Goal: Feedback & Contribution: Leave review/rating

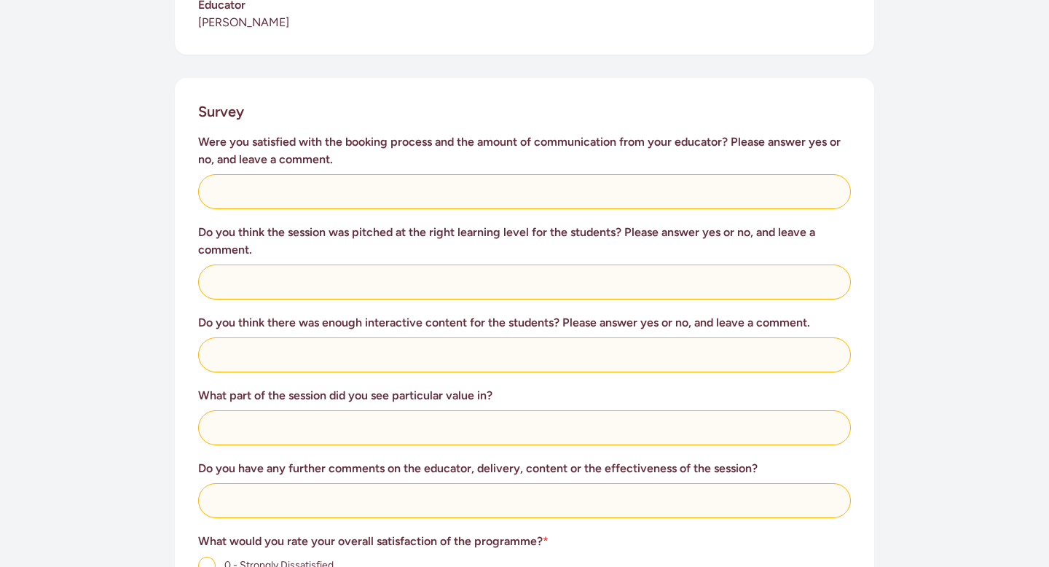
scroll to position [536, 0]
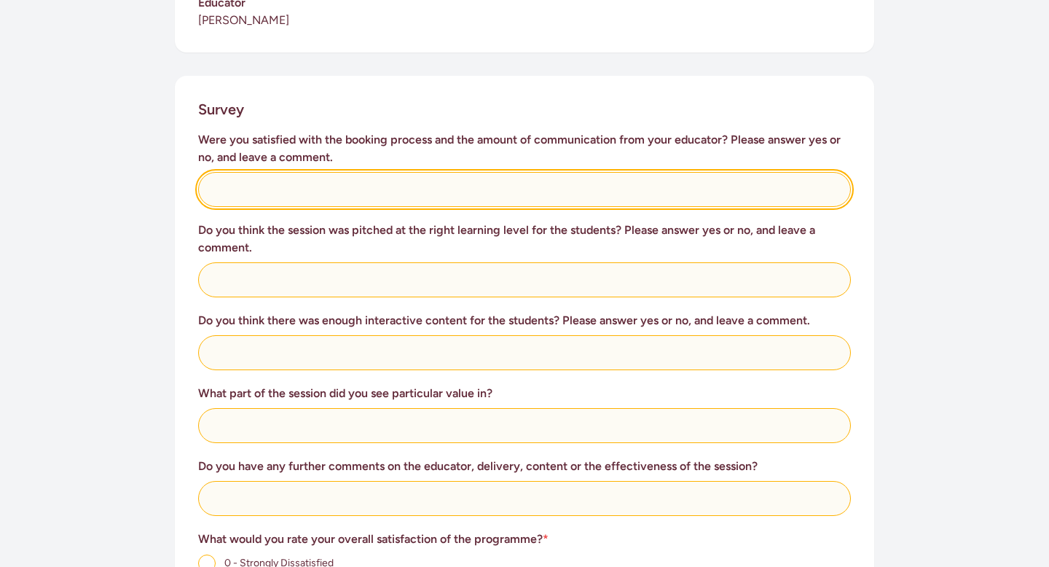
click at [404, 172] on input "text" at bounding box center [524, 189] width 653 height 35
type input "Yes- [PERSON_NAME] is very easy to get replies from"
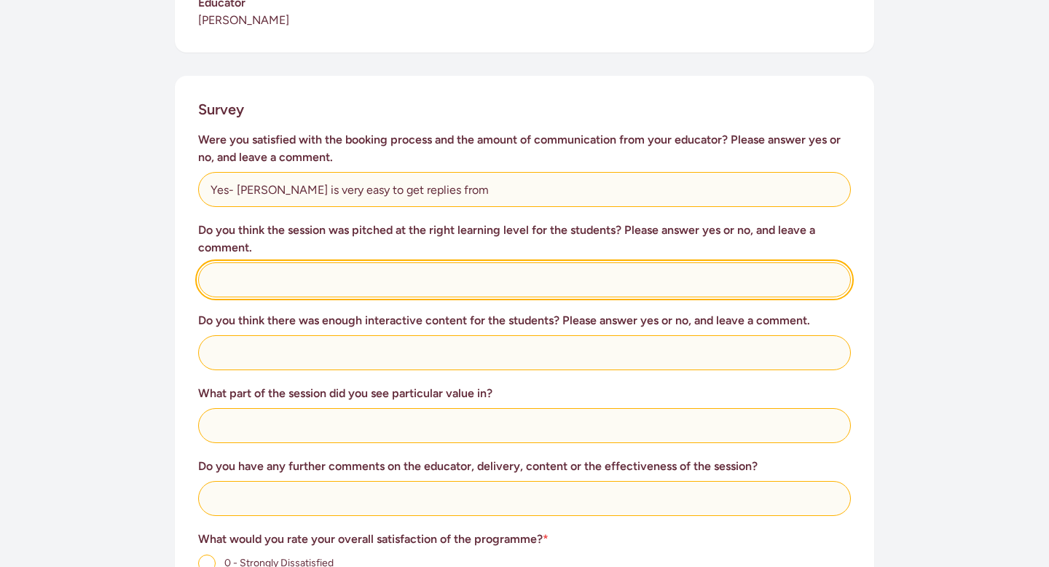
click at [337, 262] on input "text" at bounding box center [524, 279] width 653 height 35
type input "Yes- [PERSON_NAME] knew exactly where and how to pitch to our kids"
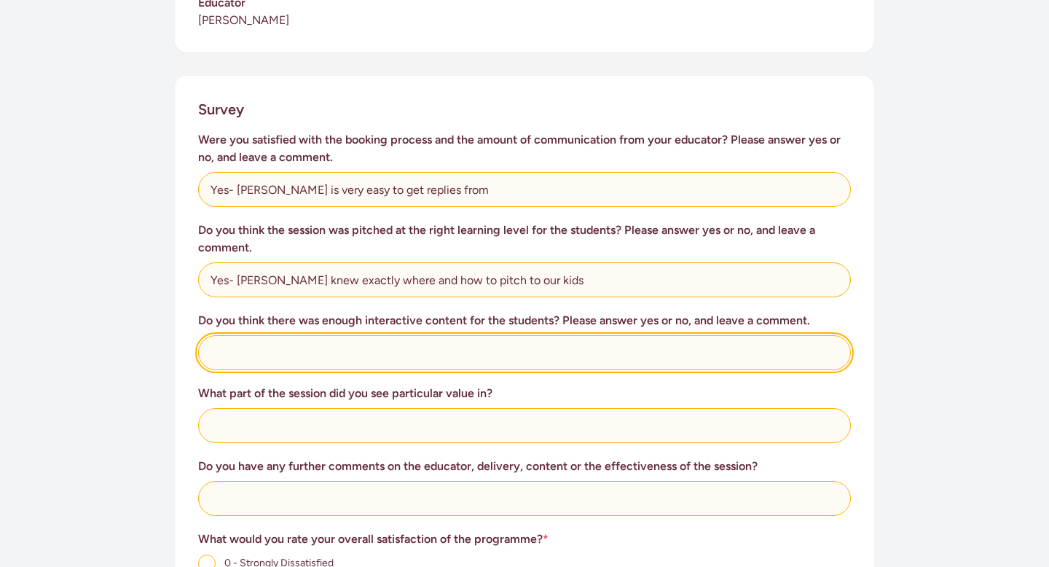
click at [304, 335] on input "text" at bounding box center [524, 352] width 653 height 35
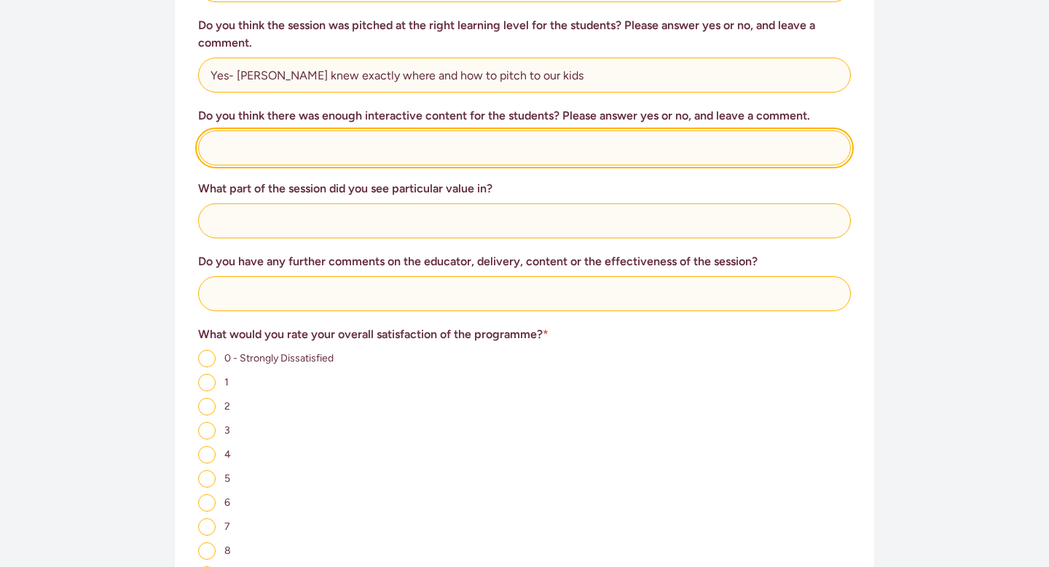
scroll to position [742, 0]
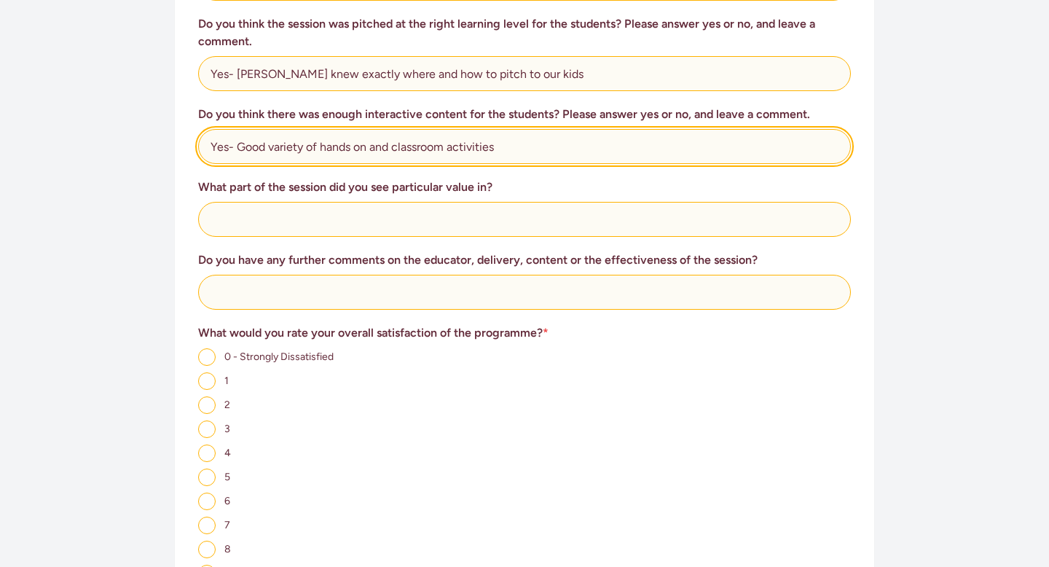
type input "Yes- Good variety of hands on and classroom activities"
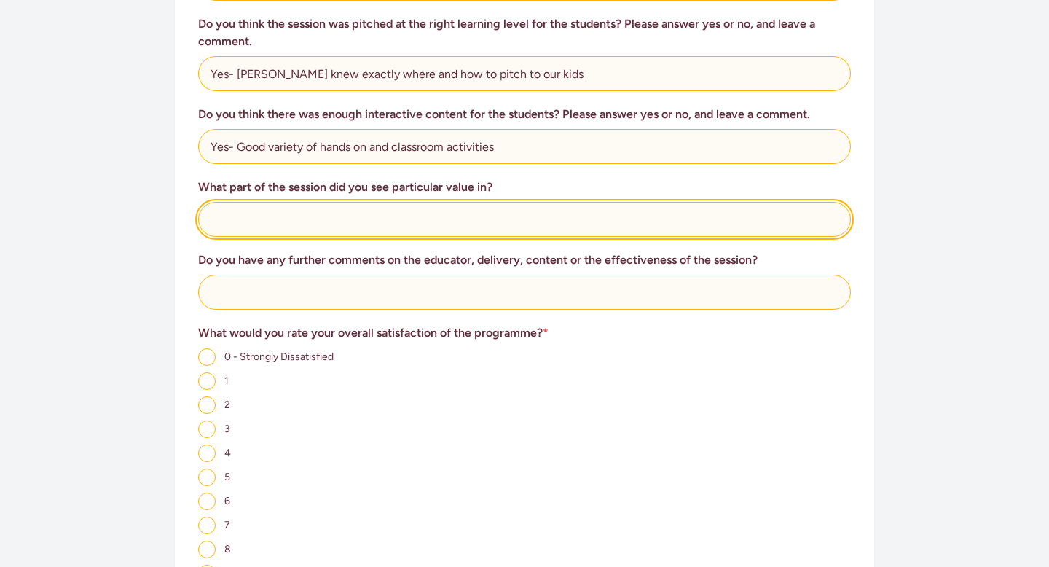
click at [280, 219] on input "text" at bounding box center [524, 219] width 653 height 35
type input "Hands on experiences- burns, bleeding and fractures"
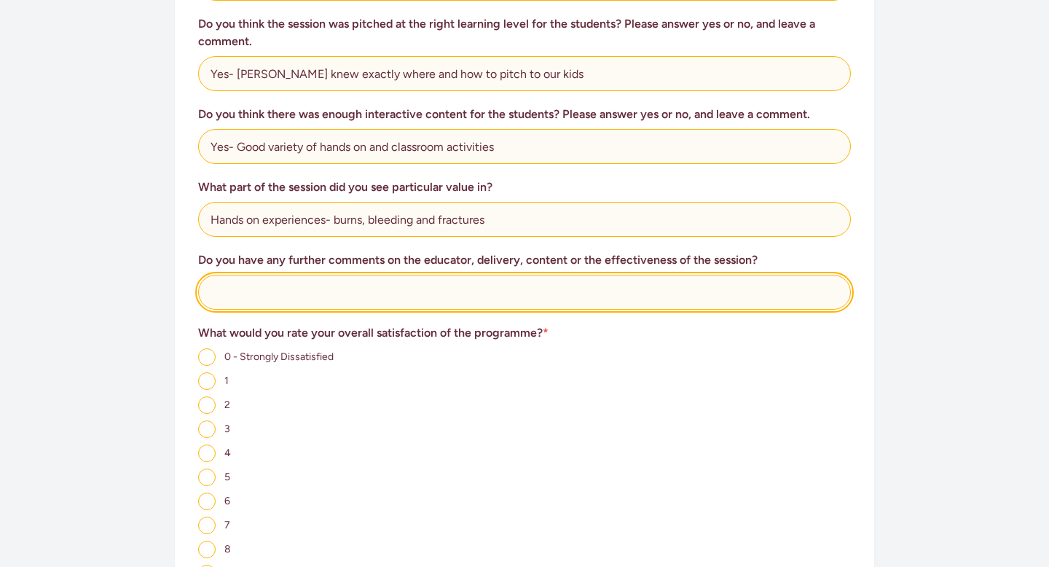
click at [252, 283] on input "text" at bounding box center [524, 292] width 653 height 35
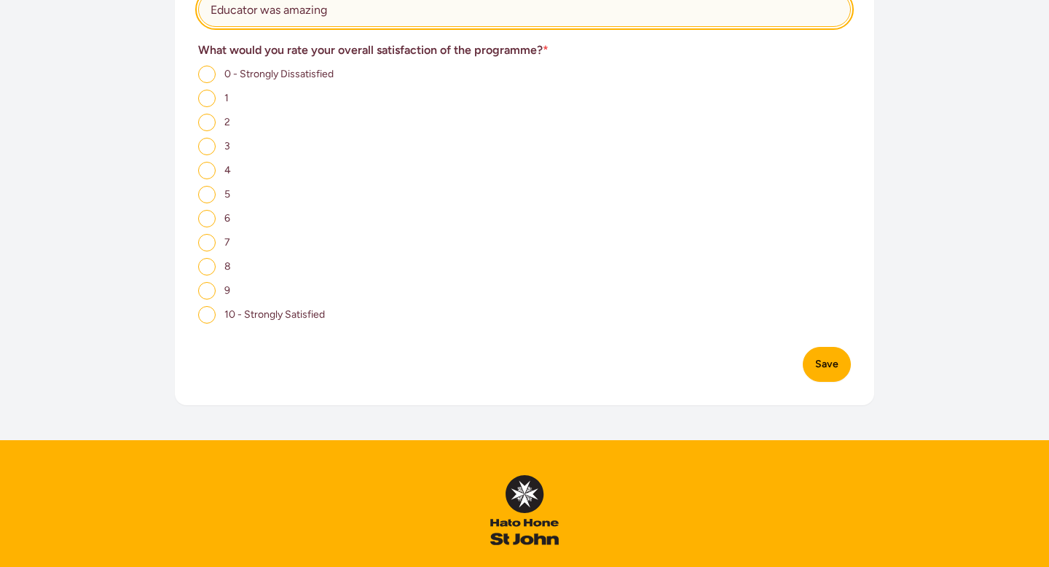
scroll to position [1038, 0]
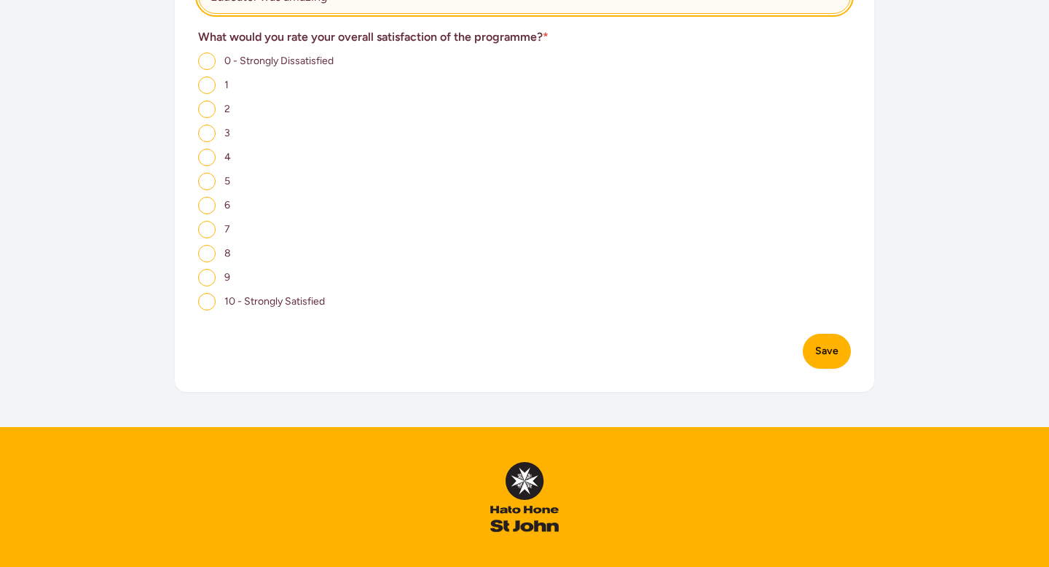
type input "Educator was amazing"
click at [207, 293] on input "10 - Strongly Satisfied" at bounding box center [206, 301] width 17 height 17
radio input "true"
click at [829, 337] on button "Save" at bounding box center [827, 351] width 48 height 35
